Goal: Transaction & Acquisition: Book appointment/travel/reservation

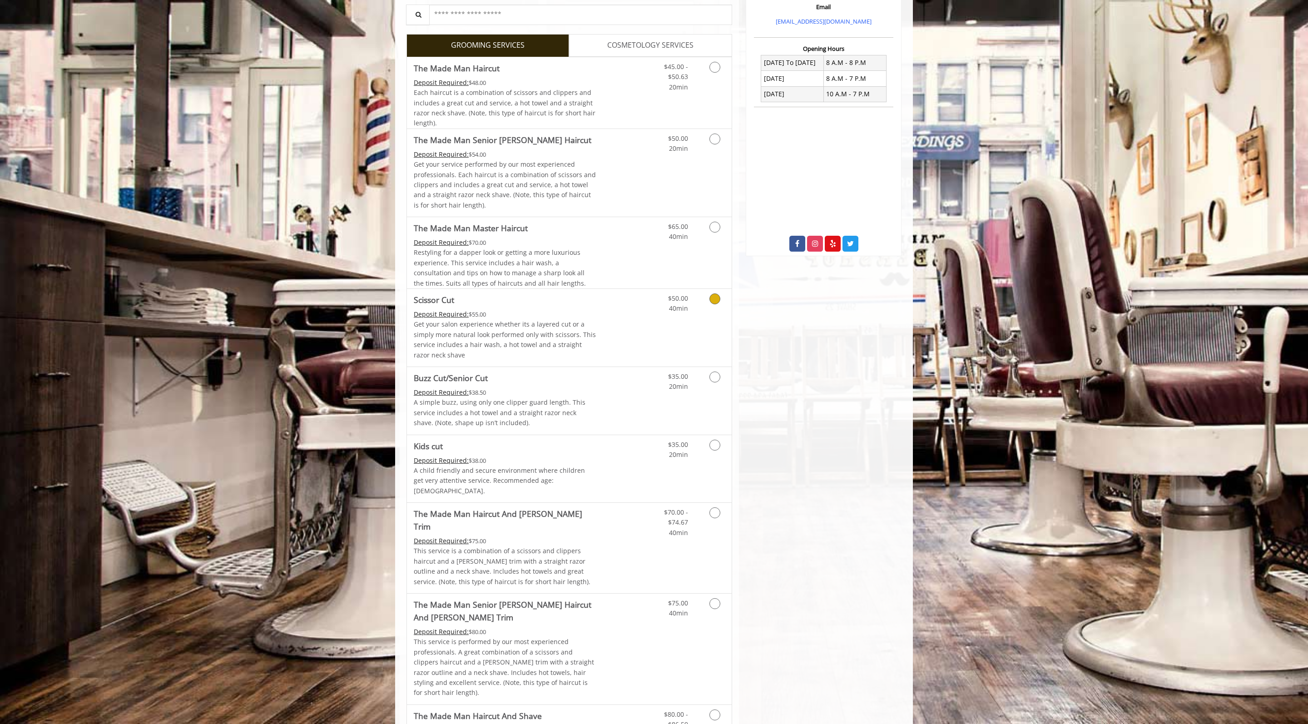
scroll to position [329, 0]
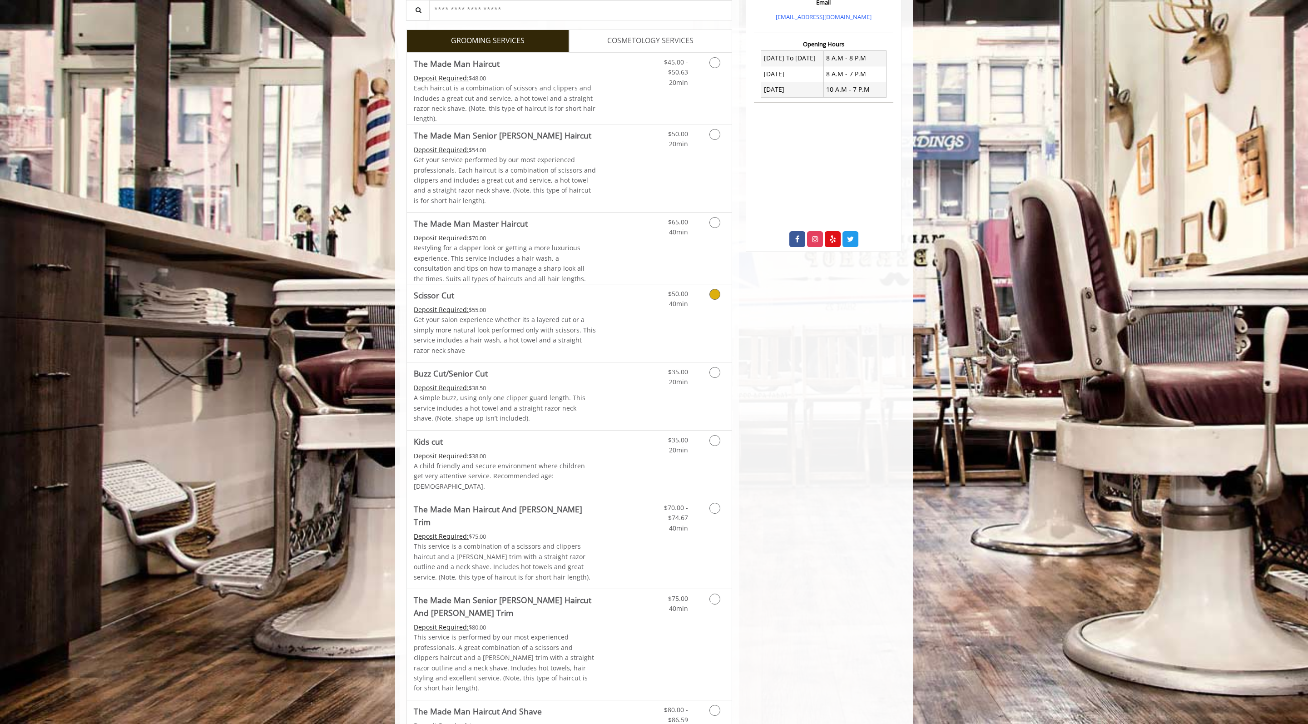
click at [569, 315] on div "Deposit Required: $55.00" at bounding box center [505, 310] width 183 height 10
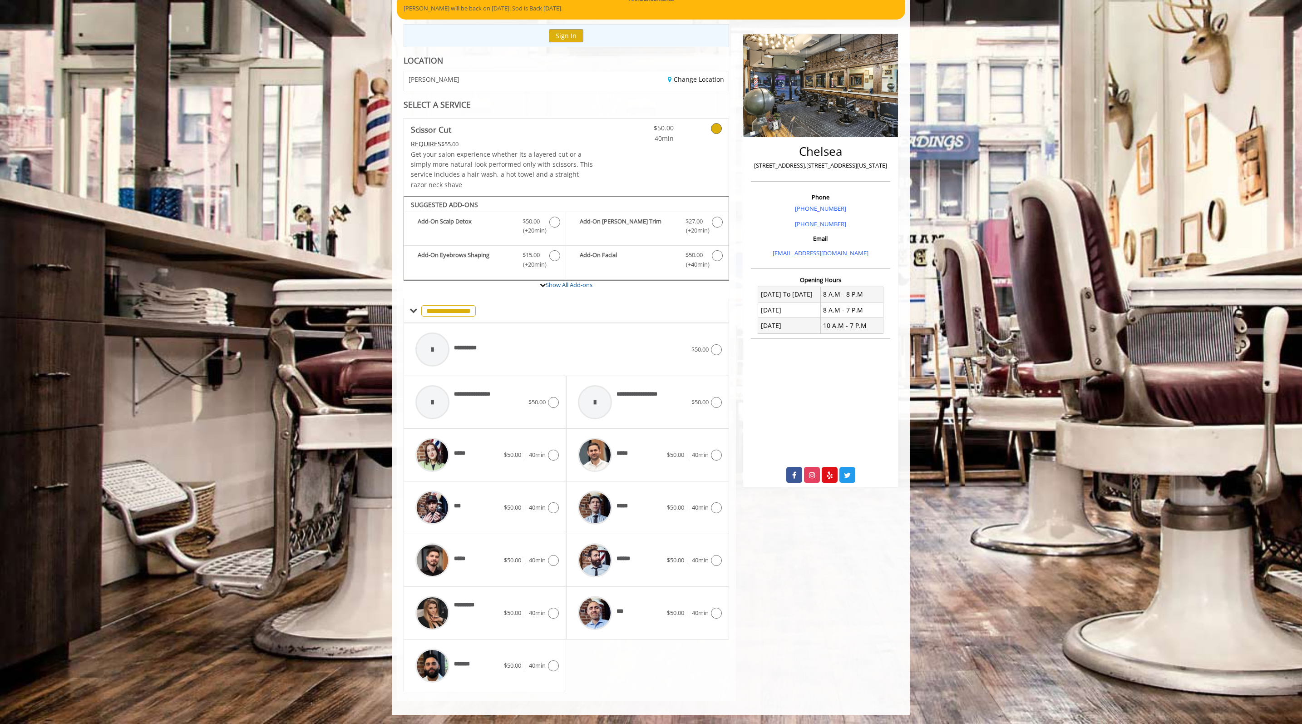
scroll to position [165, 0]
click at [667, 616] on span "$50.00" at bounding box center [675, 613] width 17 height 8
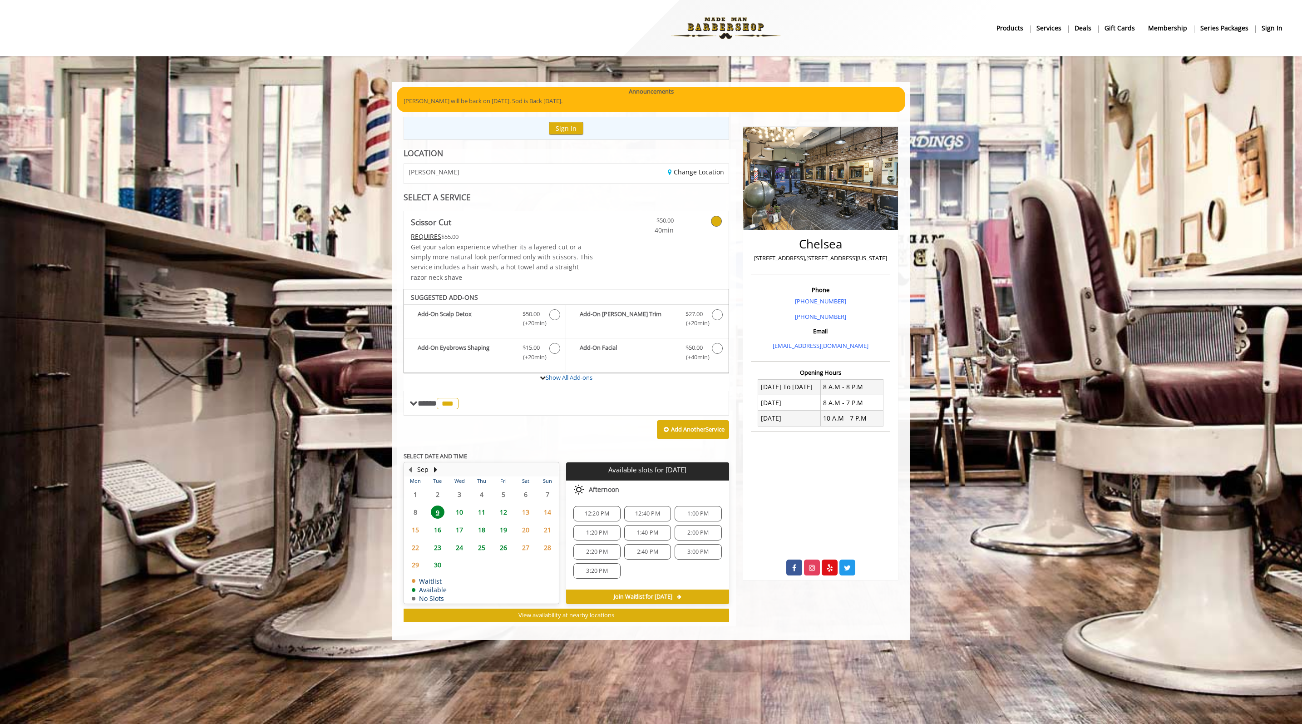
scroll to position [5, 0]
click at [502, 519] on span "12" at bounding box center [504, 511] width 14 height 13
click at [491, 521] on td "11" at bounding box center [481, 512] width 22 height 18
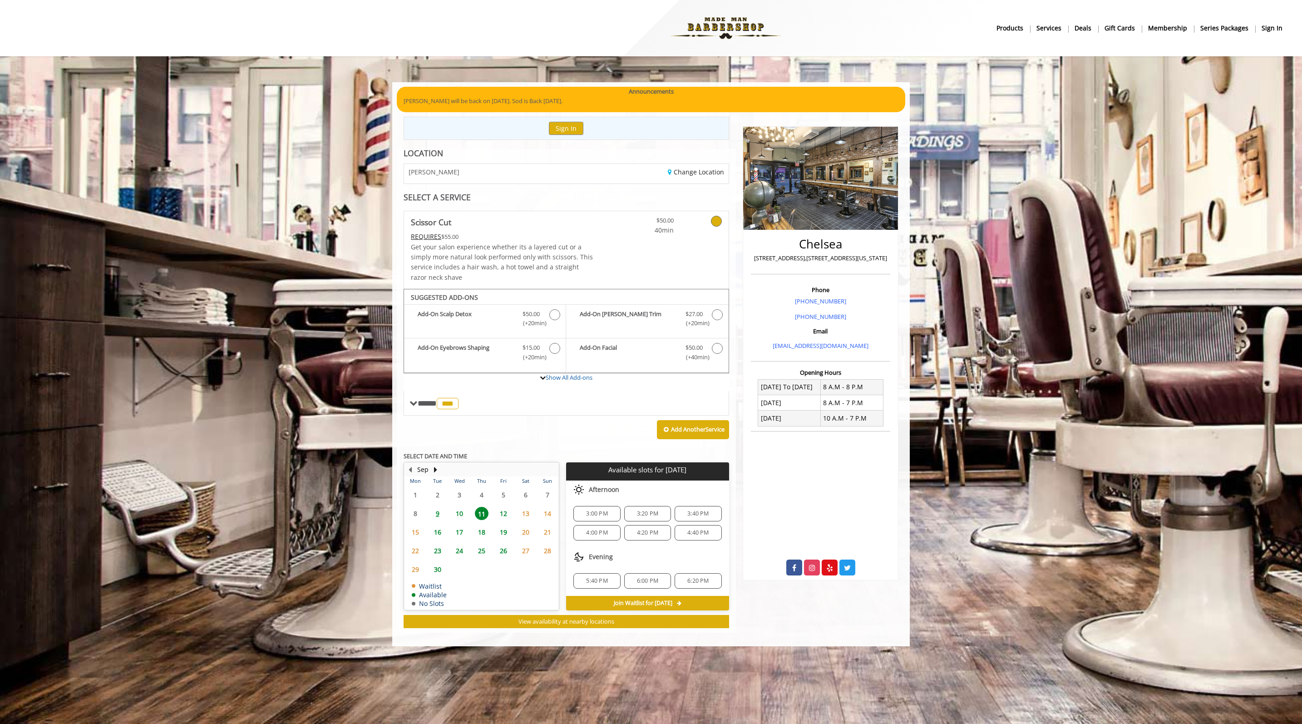
scroll to position [13, 0]
click at [460, 520] on span "10" at bounding box center [460, 513] width 14 height 13
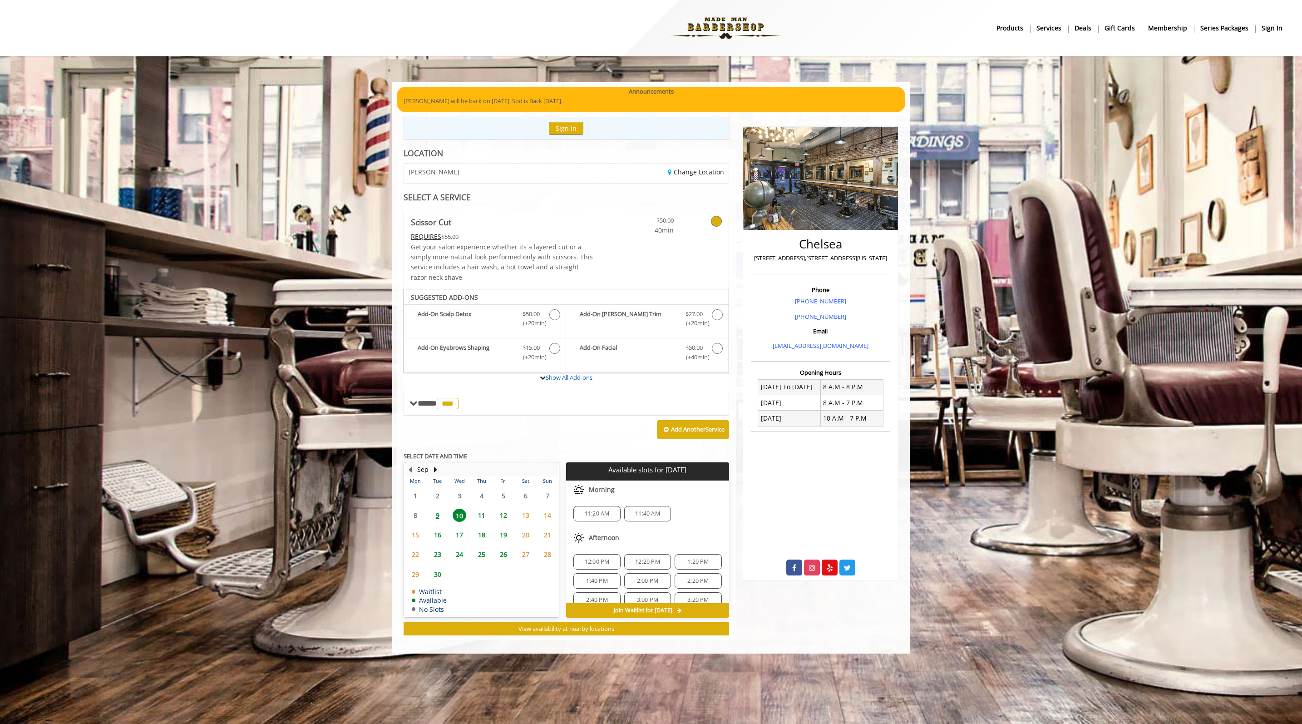
scroll to position [0, 0]
click at [416, 407] on span at bounding box center [414, 403] width 8 height 8
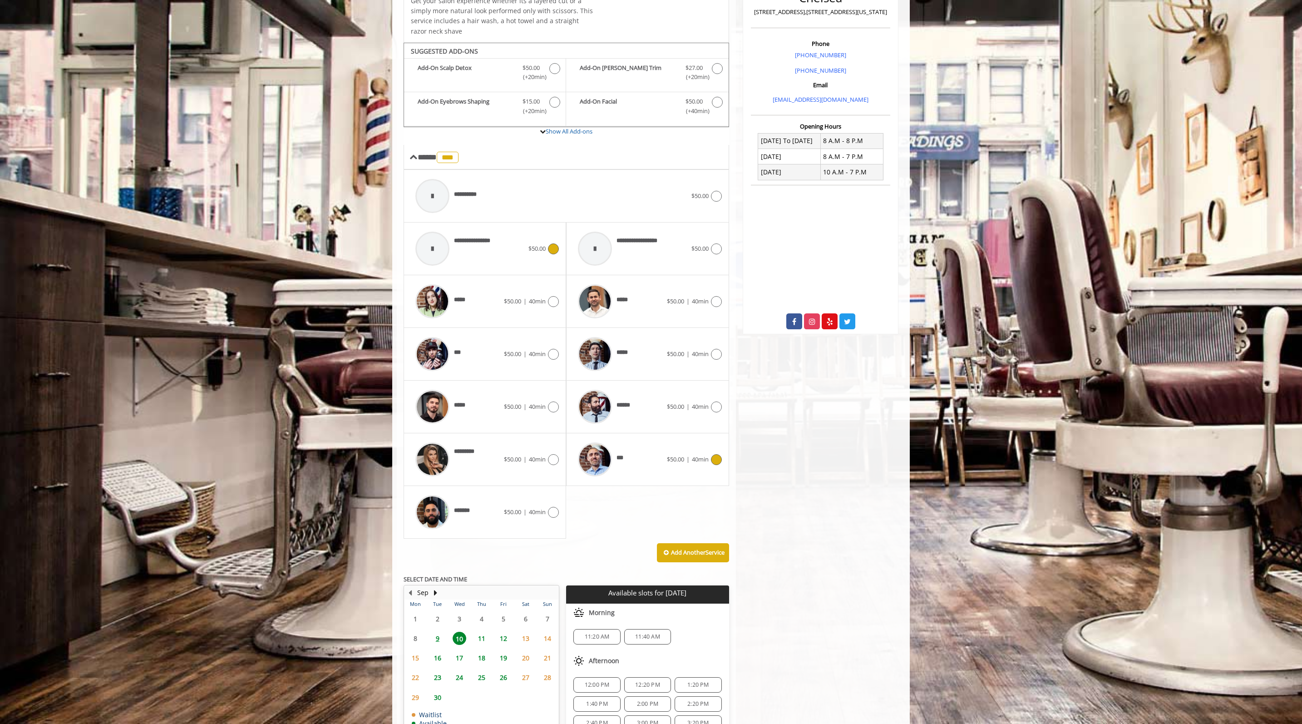
scroll to position [272, 0]
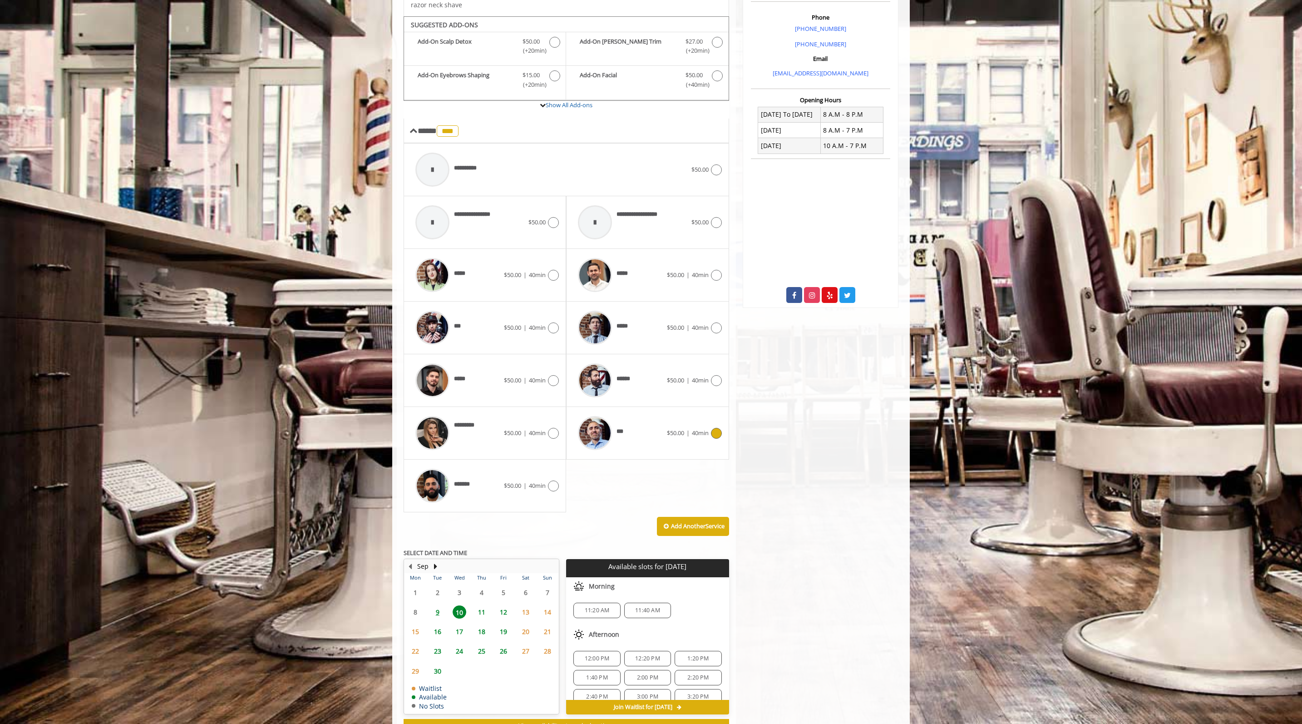
click at [644, 455] on div "***" at bounding box center [620, 432] width 93 height 43
click at [411, 135] on span at bounding box center [414, 131] width 8 height 8
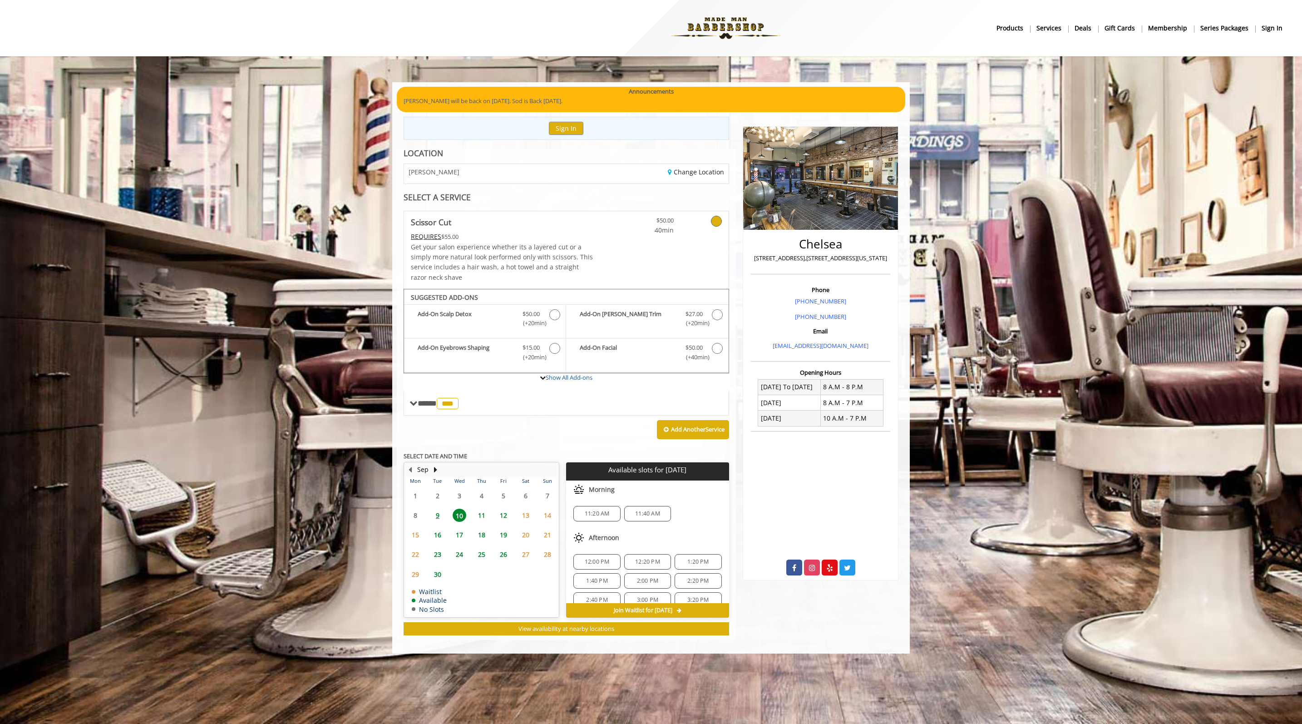
scroll to position [17, 0]
click at [559, 416] on div "**** *** ********" at bounding box center [567, 403] width 326 height 25
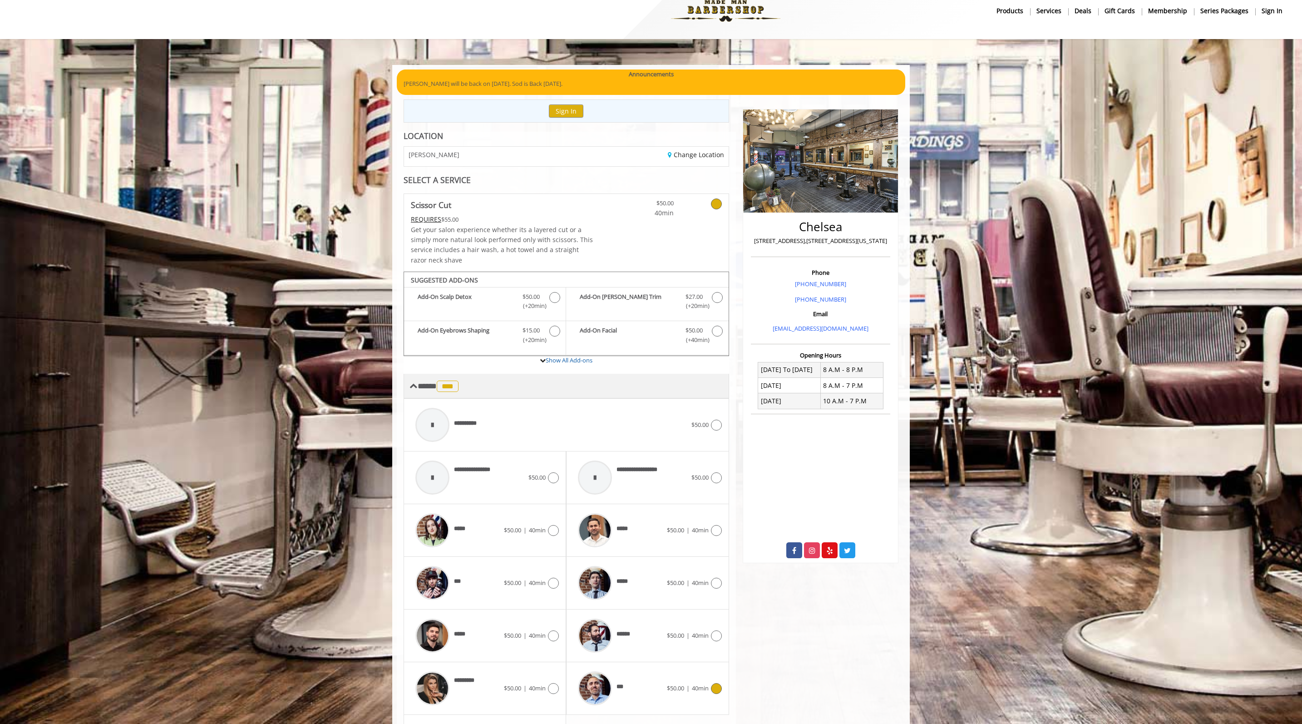
click at [559, 398] on div "**** *** ********" at bounding box center [567, 386] width 326 height 25
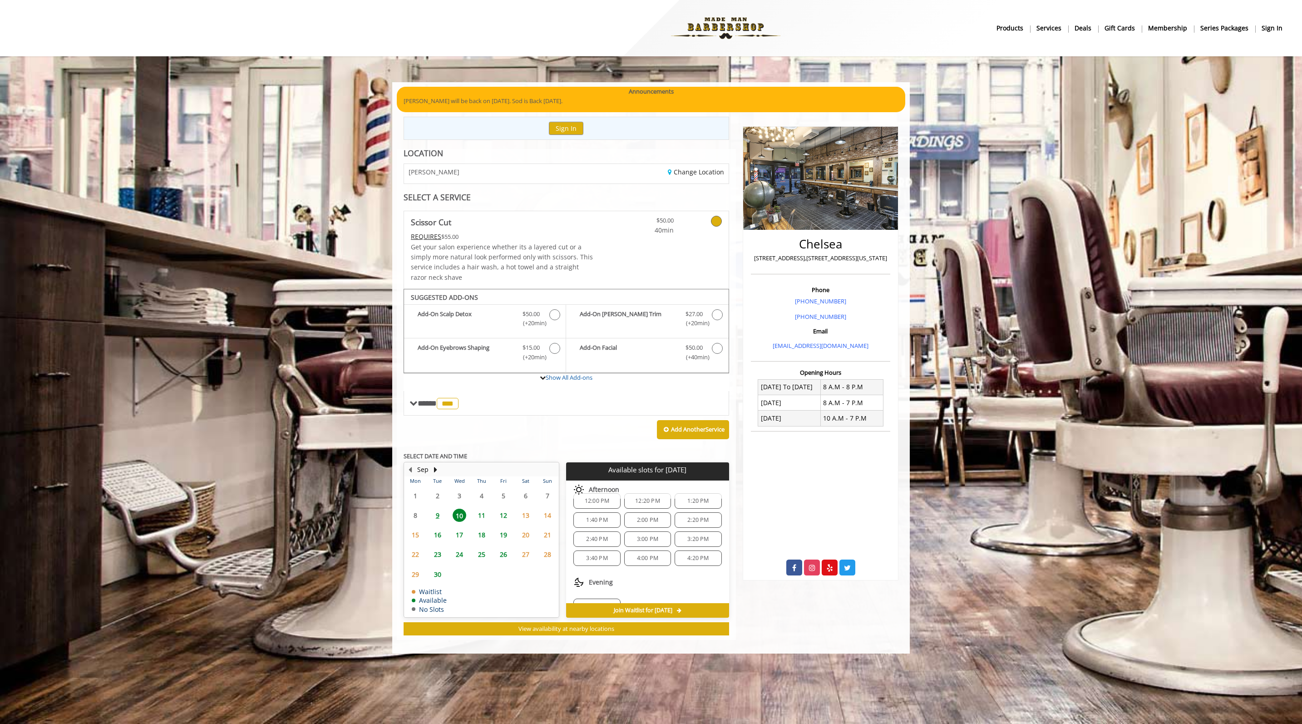
scroll to position [64, 0]
click at [637, 558] on span "4:00 PM" at bounding box center [647, 554] width 21 height 7
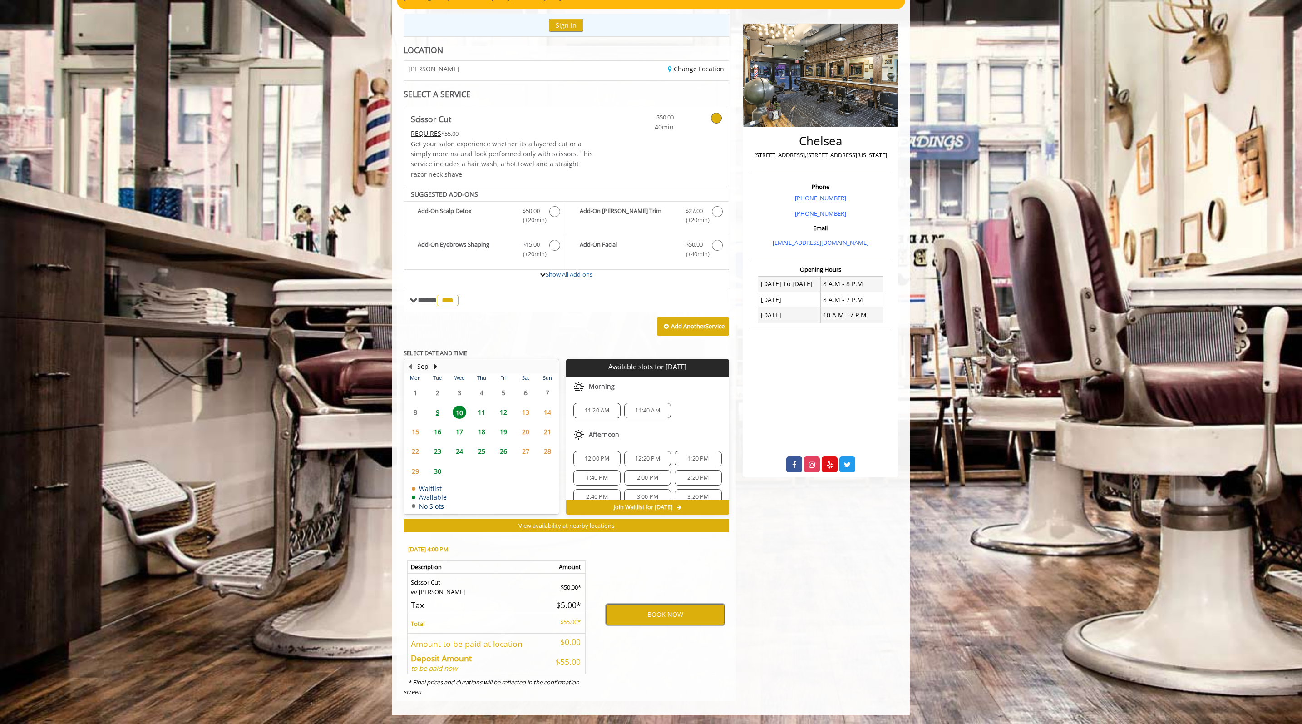
scroll to position [0, 0]
click at [648, 474] on span "2:00 PM" at bounding box center [647, 477] width 21 height 7
click at [650, 461] on span "4:00 PM" at bounding box center [647, 464] width 21 height 7
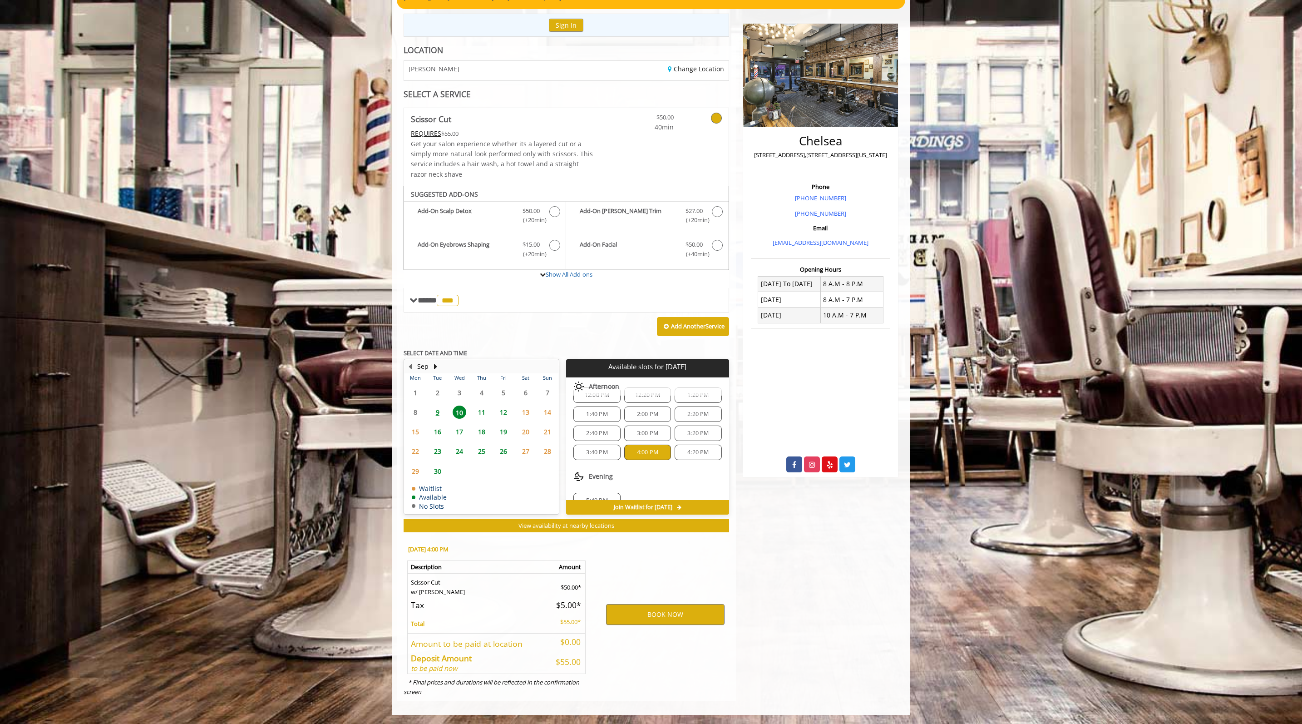
click at [648, 411] on span "2:00 PM" at bounding box center [647, 414] width 21 height 7
click at [641, 449] on span "4:00 PM" at bounding box center [647, 452] width 21 height 7
click at [682, 604] on button "BOOK NOW" at bounding box center [665, 614] width 119 height 21
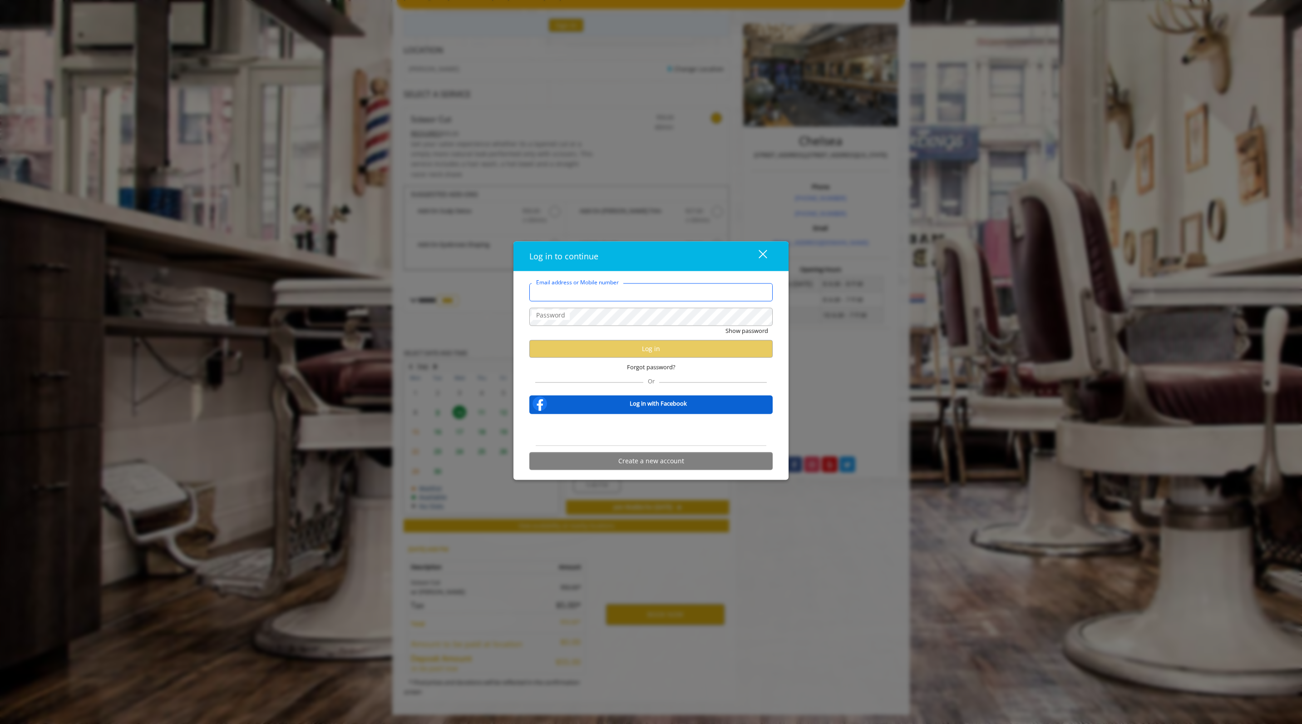
type input "**********"
click at [628, 434] on div "Sign in with Google. Opens in new tab" at bounding box center [651, 430] width 101 height 20
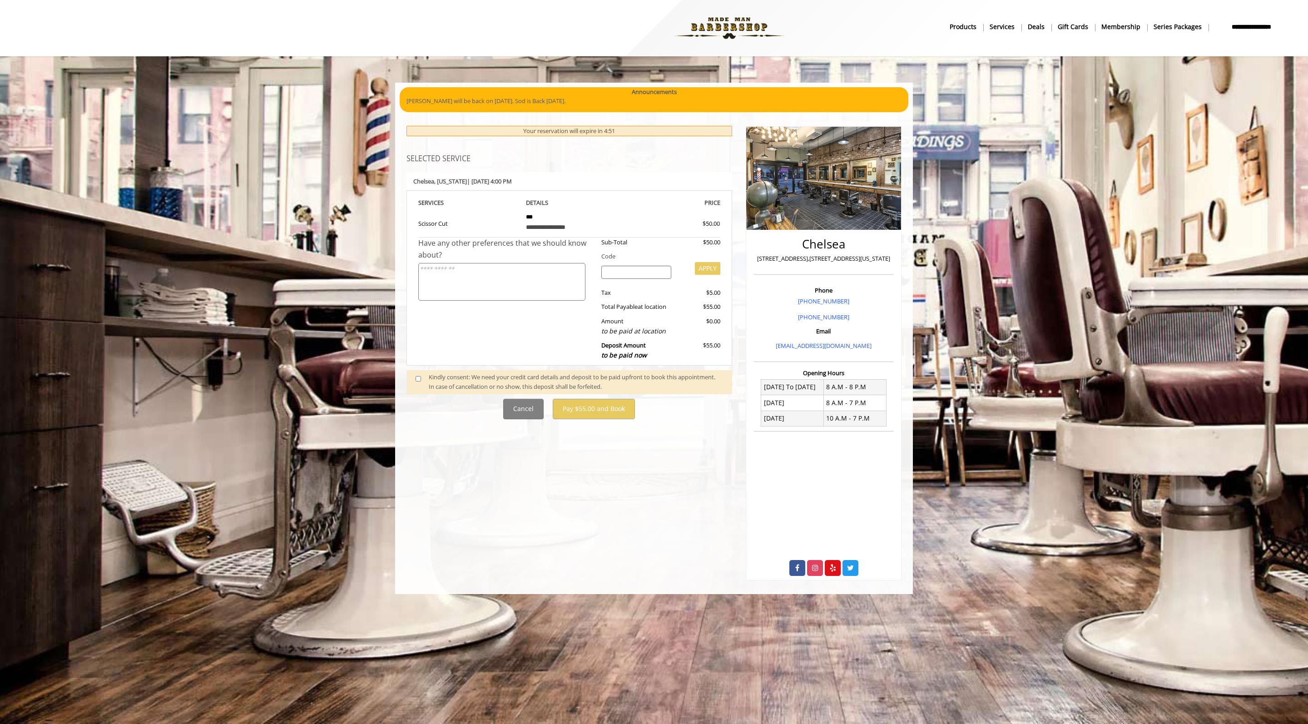
scroll to position [0, 0]
click at [613, 237] on td "**********" at bounding box center [569, 222] width 101 height 29
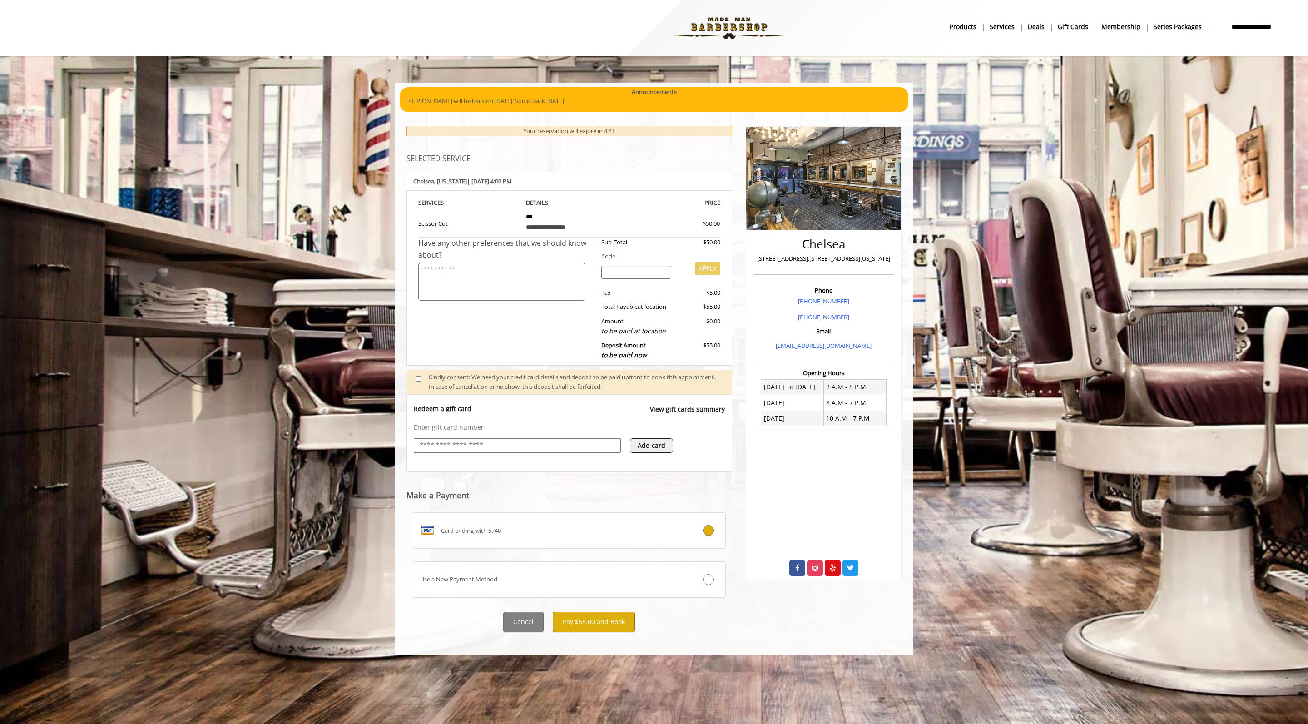
click at [466, 451] on input "text" at bounding box center [517, 445] width 197 height 11
click at [500, 535] on span "Card ending with 5740" at bounding box center [471, 531] width 60 height 10
click at [510, 549] on label "Card ending with 5740" at bounding box center [569, 530] width 313 height 36
click at [602, 632] on button "Pay $55.00 and Book" at bounding box center [594, 622] width 82 height 20
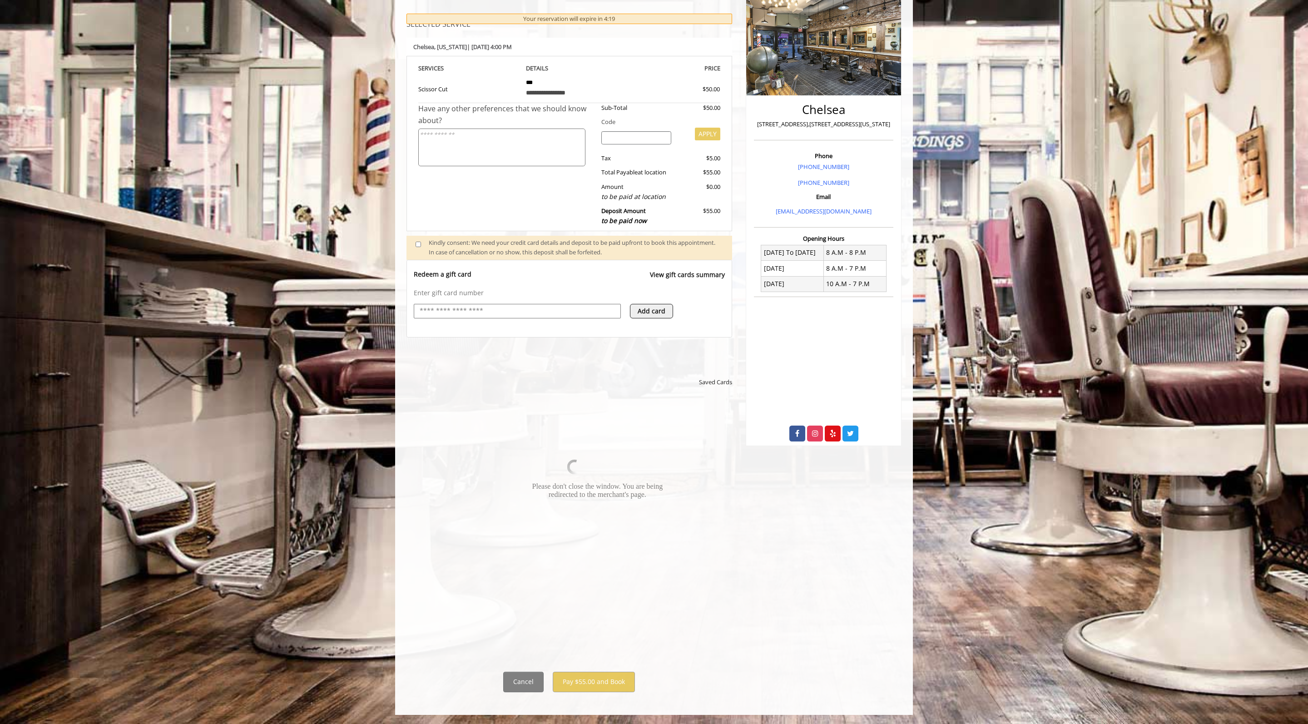
scroll to position [163, 0]
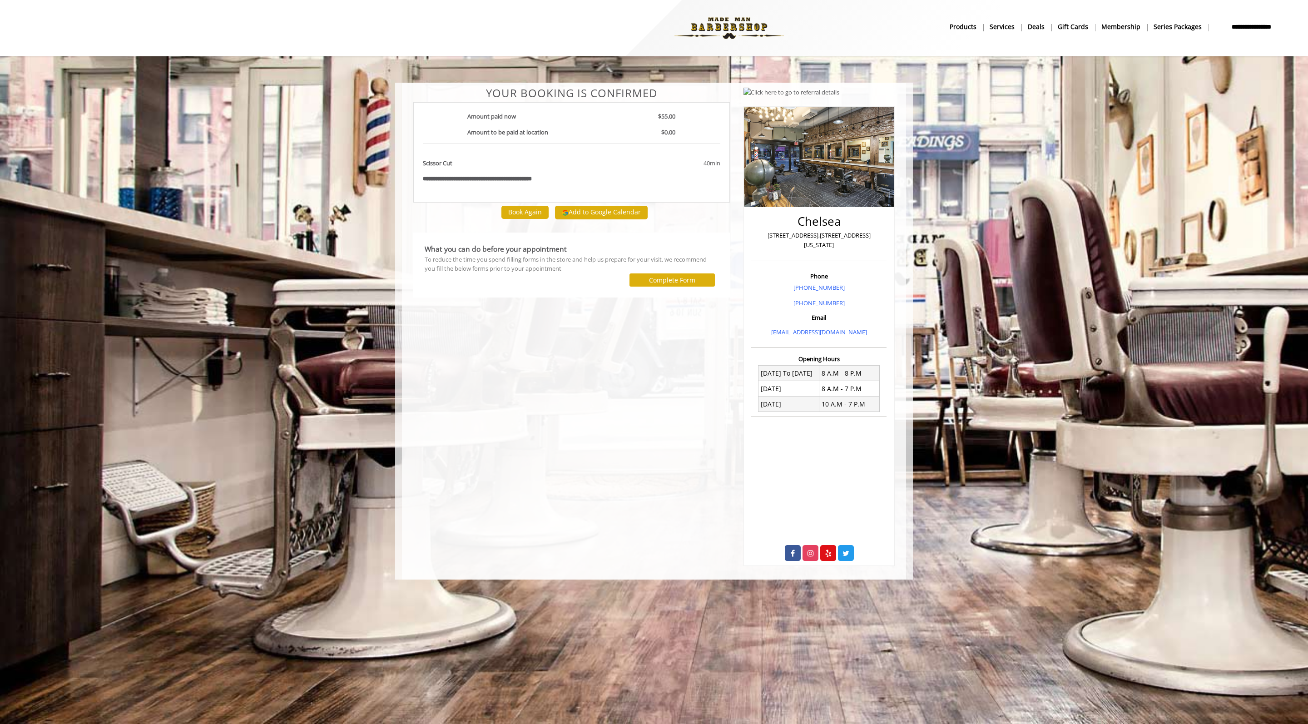
click at [604, 219] on button "Add to Google Calendar" at bounding box center [601, 213] width 93 height 14
